Goal: Information Seeking & Learning: Learn about a topic

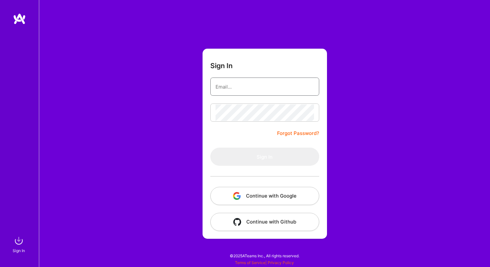
type input "[PERSON_NAME][EMAIL_ADDRESS][DOMAIN_NAME]"
click at [239, 187] on button "Continue with Google" at bounding box center [264, 196] width 109 height 18
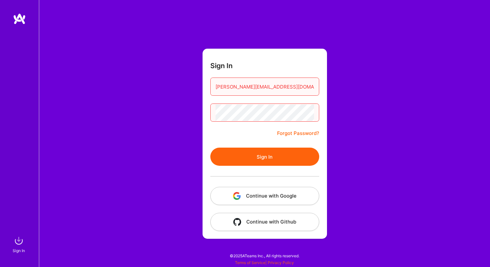
click at [240, 177] on div at bounding box center [264, 176] width 109 height 21
click at [241, 154] on button "Sign In" at bounding box center [264, 157] width 109 height 18
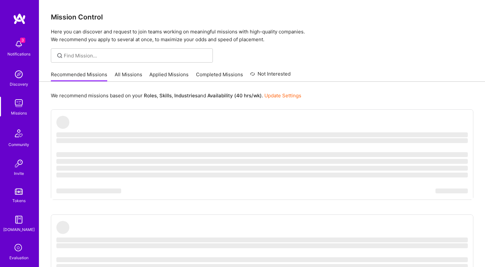
click at [18, 46] on img at bounding box center [18, 44] width 13 height 13
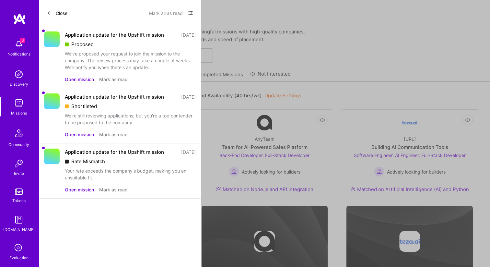
click at [110, 55] on div "We've proposed your request to join the mission to the company. The review proc…" at bounding box center [130, 60] width 131 height 20
click at [80, 78] on button "Open mission" at bounding box center [79, 79] width 29 height 7
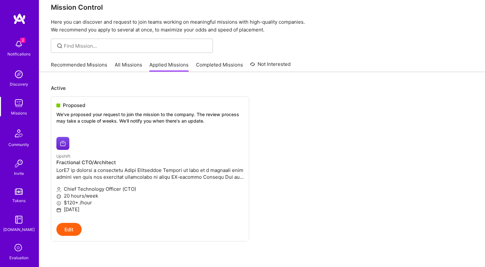
scroll to position [11, 0]
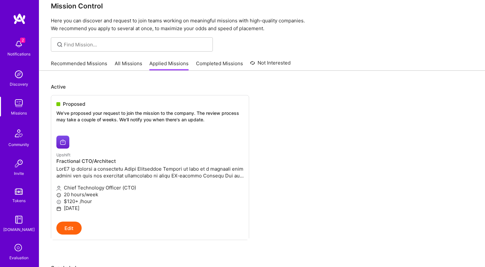
click at [12, 45] on img at bounding box center [18, 44] width 13 height 13
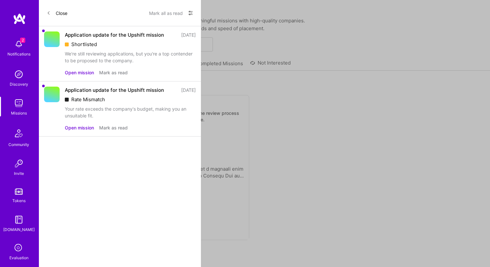
click at [106, 74] on button "Mark as read" at bounding box center [113, 72] width 29 height 7
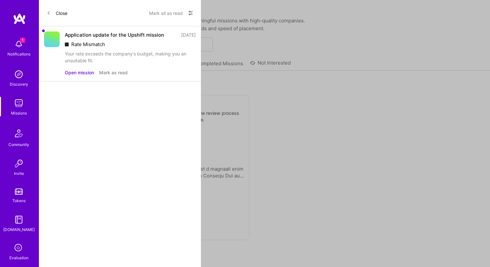
click at [106, 74] on button "Mark as read" at bounding box center [113, 72] width 29 height 7
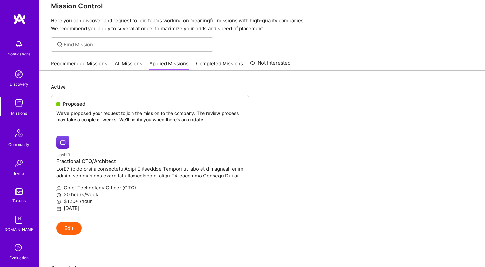
click at [10, 19] on link at bounding box center [19, 19] width 39 height 12
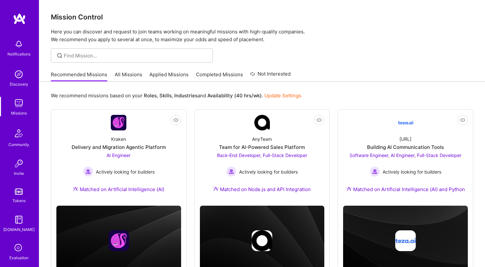
click at [137, 81] on link "All Missions" at bounding box center [129, 76] width 28 height 11
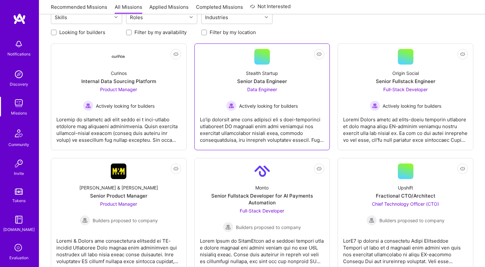
scroll to position [83, 0]
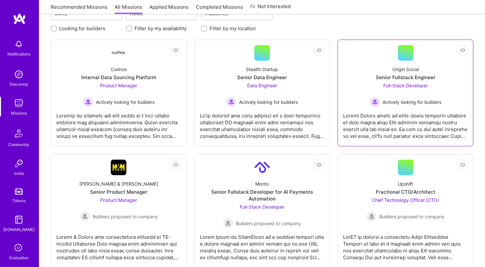
click at [370, 117] on div at bounding box center [405, 123] width 125 height 32
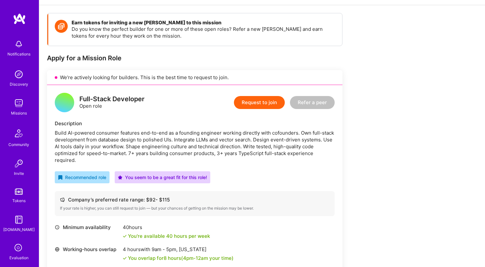
scroll to position [82, 0]
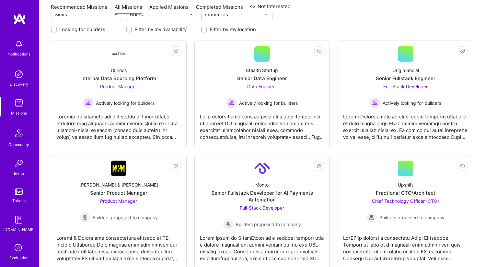
scroll to position [83, 0]
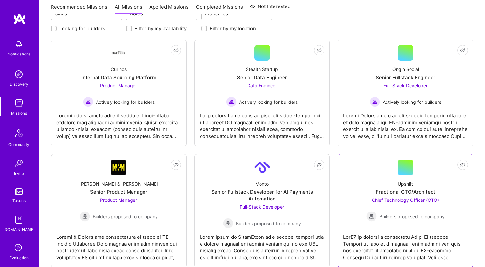
click at [404, 186] on div "Upshift" at bounding box center [405, 183] width 15 height 7
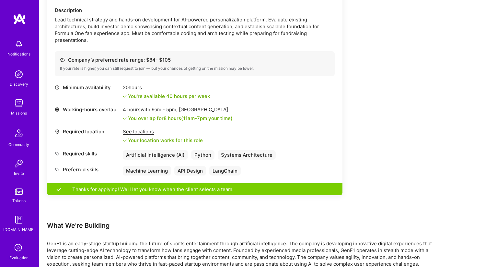
scroll to position [196, 0]
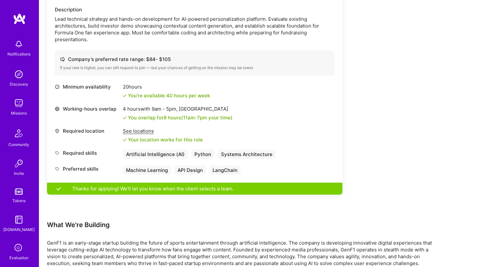
click at [20, 19] on img at bounding box center [19, 19] width 13 height 12
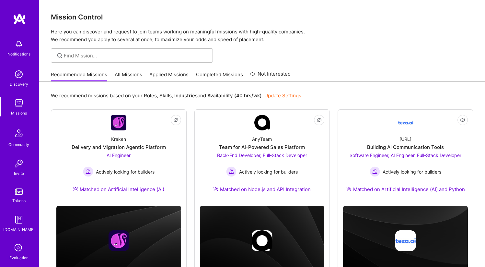
scroll to position [29, 0]
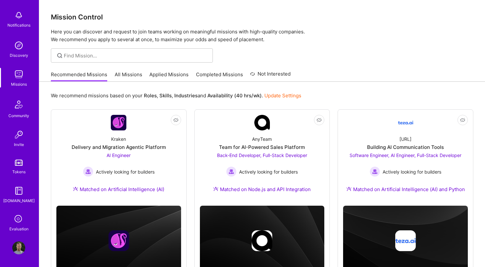
click at [15, 248] on img at bounding box center [18, 247] width 13 height 13
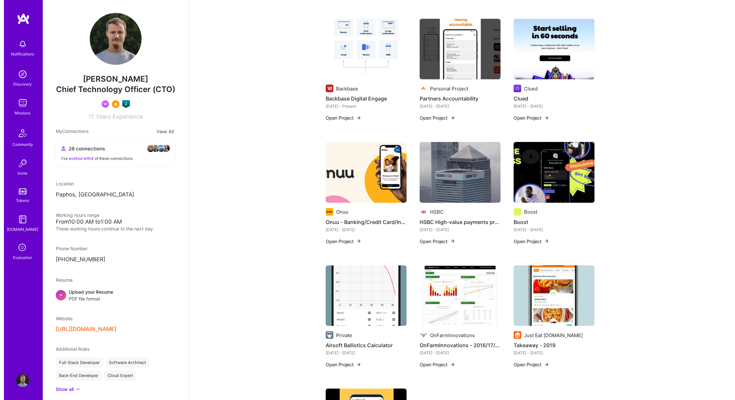
scroll to position [301, 0]
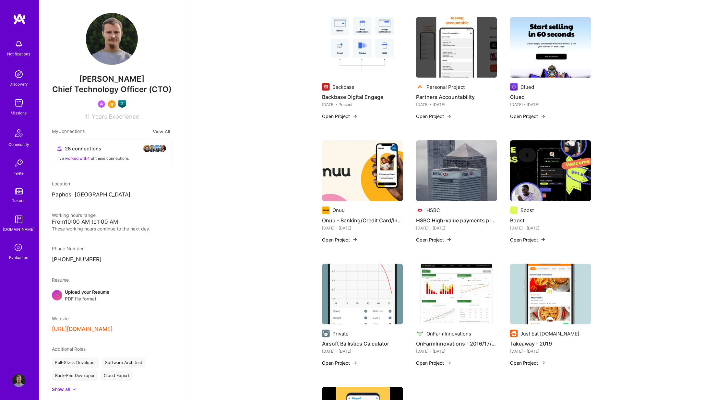
click at [453, 175] on img at bounding box center [456, 170] width 81 height 61
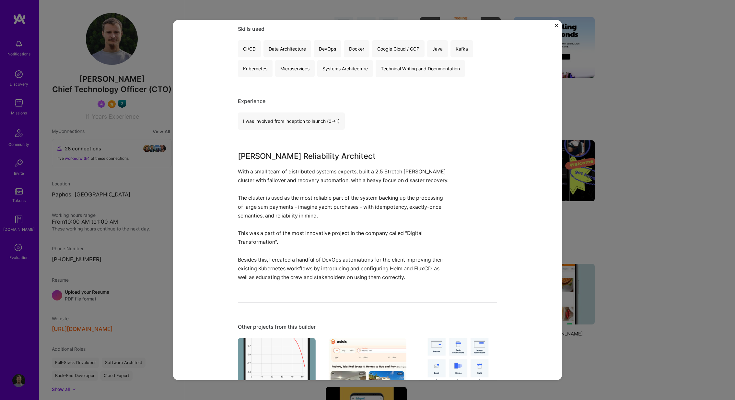
scroll to position [332, 0]
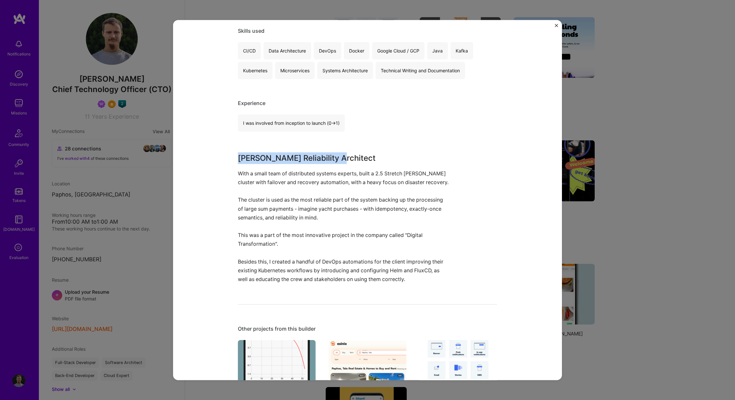
drag, startPoint x: 333, startPoint y: 155, endPoint x: 205, endPoint y: 155, distance: 127.8
click at [205, 155] on div "HSBC High-value payments processing HSBC Banking Role [PERSON_NAME] Architect […" at bounding box center [367, 200] width 389 height 360
copy h3 "[PERSON_NAME] Reliability Architect"
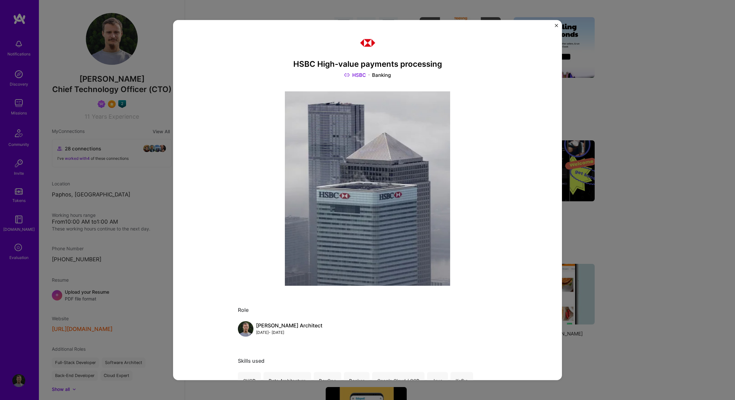
scroll to position [0, 0]
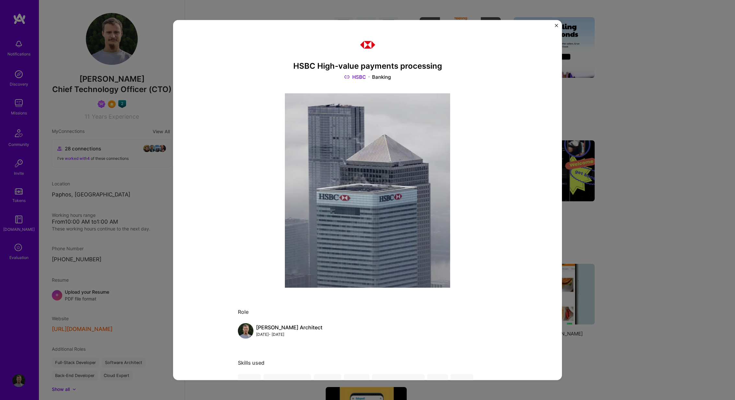
click at [422, 68] on h3 "HSBC High-value payments processing" at bounding box center [367, 66] width 259 height 9
copy h3 "HSBC High-value payments processing"
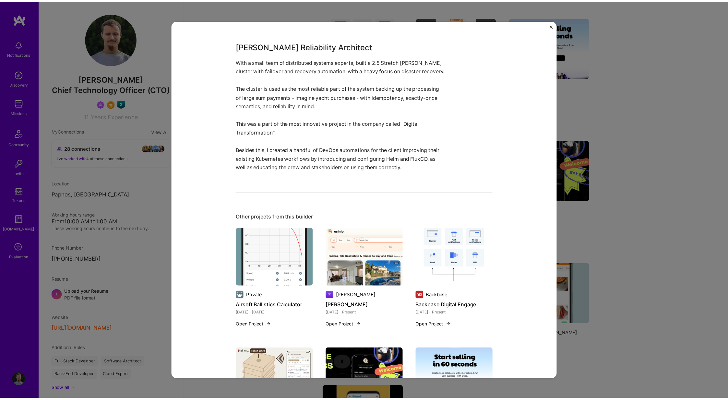
scroll to position [434, 0]
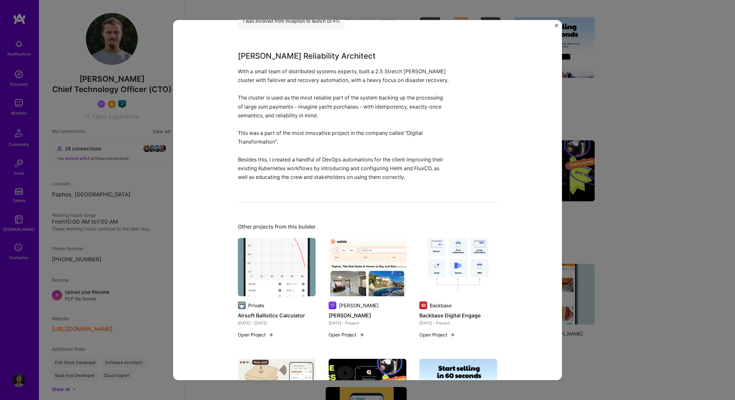
click at [132, 111] on div "HSBC High-value payments processing HSBC Banking Role [PERSON_NAME] Architect […" at bounding box center [367, 200] width 735 height 400
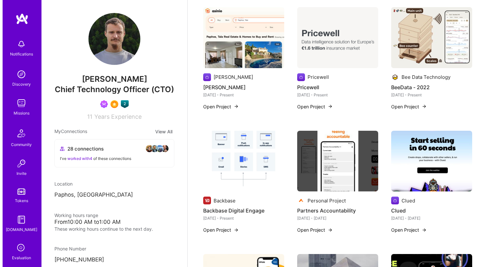
scroll to position [186, 0]
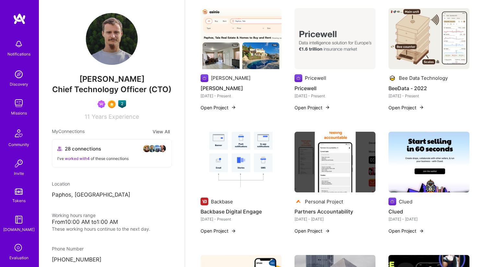
click at [329, 33] on img at bounding box center [335, 38] width 81 height 61
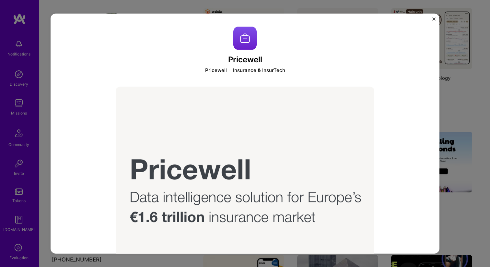
click at [434, 18] on img "Close" at bounding box center [434, 18] width 3 height 3
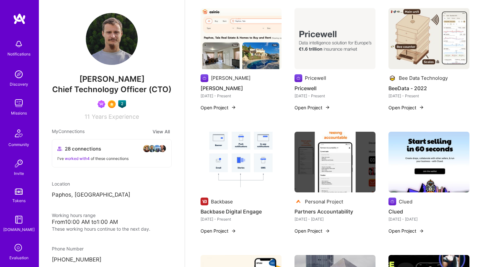
click at [254, 59] on img at bounding box center [241, 38] width 81 height 61
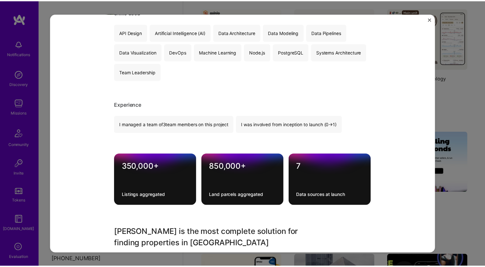
scroll to position [346, 0]
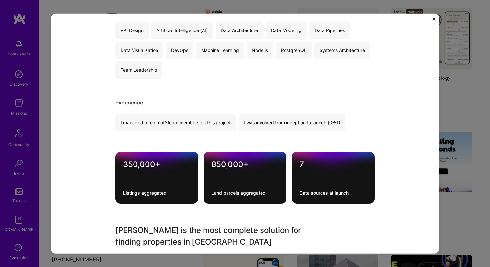
click at [433, 19] on img "Close" at bounding box center [434, 18] width 3 height 3
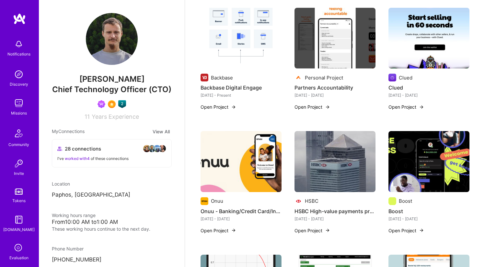
scroll to position [312, 0]
